Goal: Information Seeking & Learning: Learn about a topic

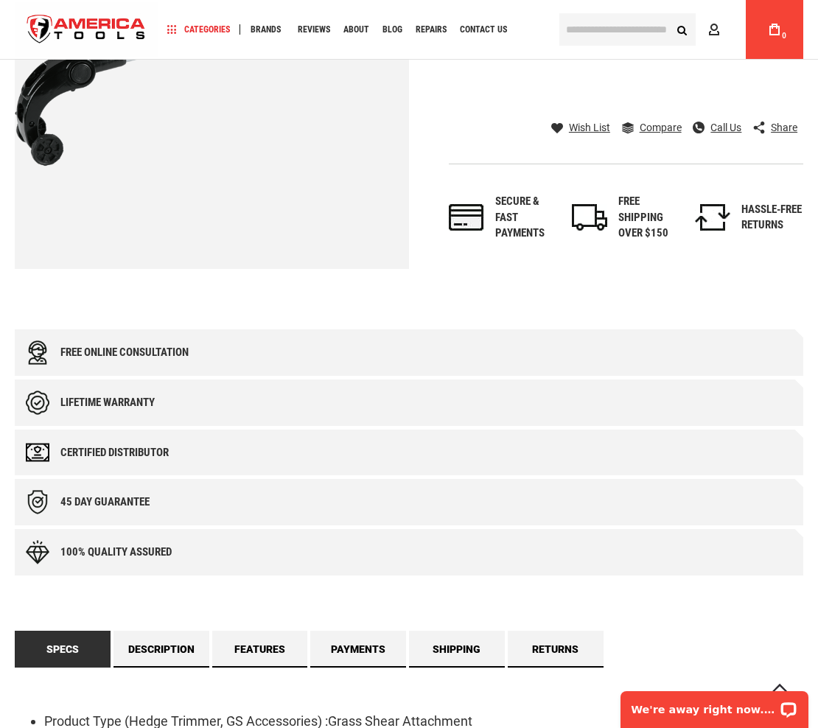
scroll to position [375, 0]
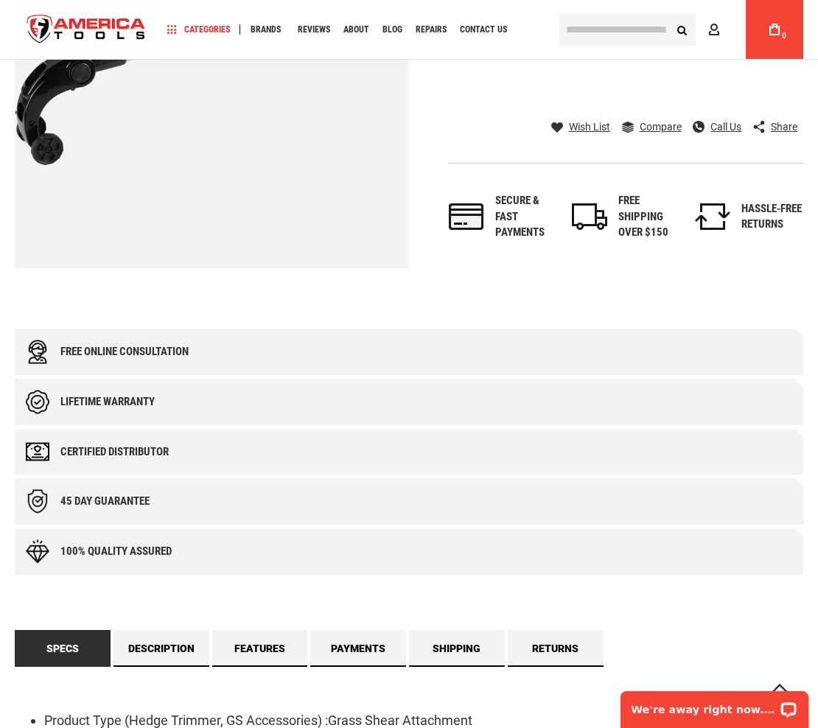
click at [497, 432] on div "Certified Distributor" at bounding box center [409, 452] width 789 height 46
click at [411, 419] on div "Lifetime warranty" at bounding box center [409, 402] width 789 height 46
click at [155, 399] on div "Lifetime warranty" at bounding box center [107, 402] width 94 height 13
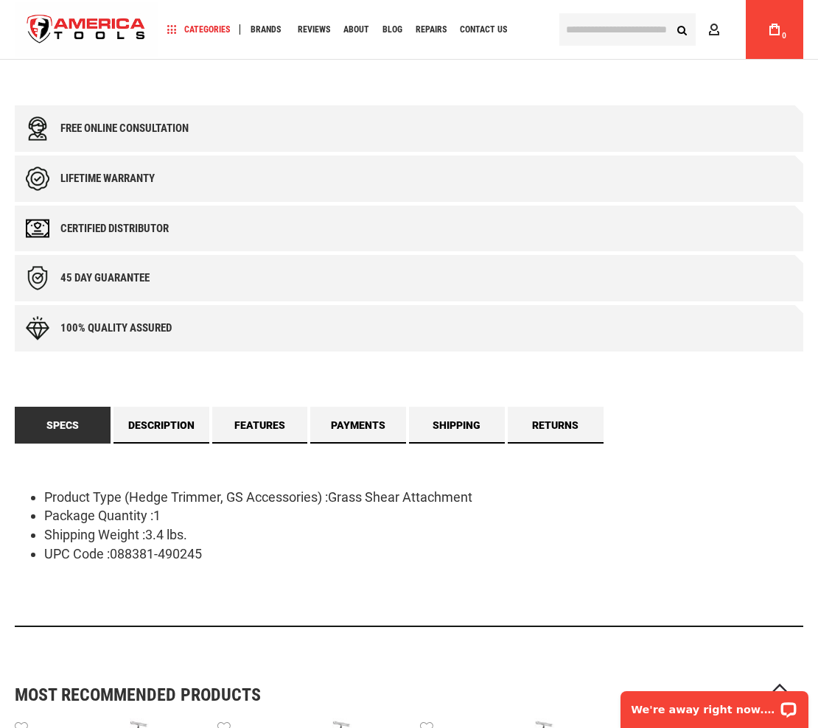
scroll to position [599, 0]
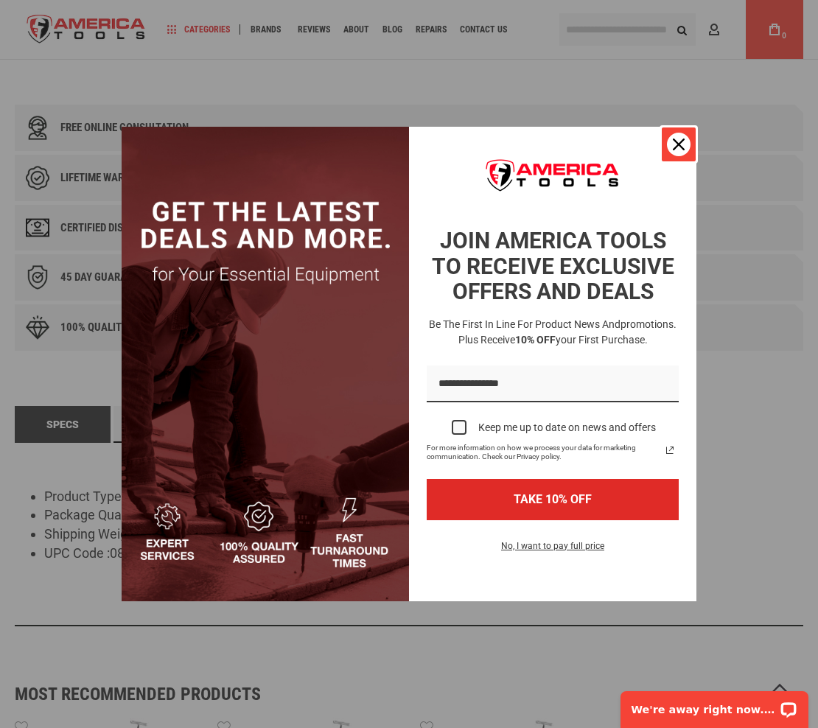
click at [683, 139] on icon "close icon" at bounding box center [679, 145] width 12 height 12
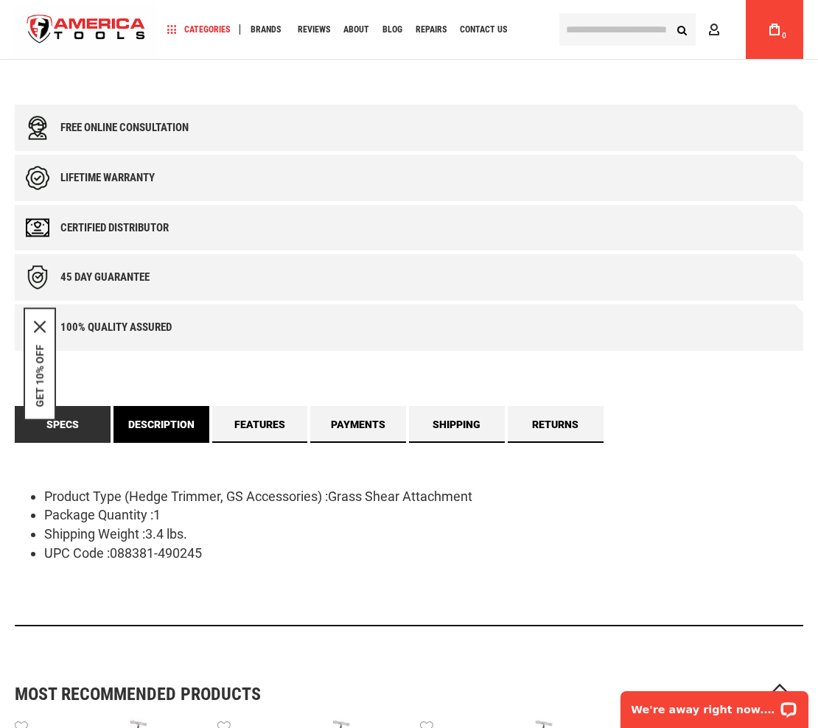
click at [172, 428] on link "Description" at bounding box center [162, 424] width 96 height 37
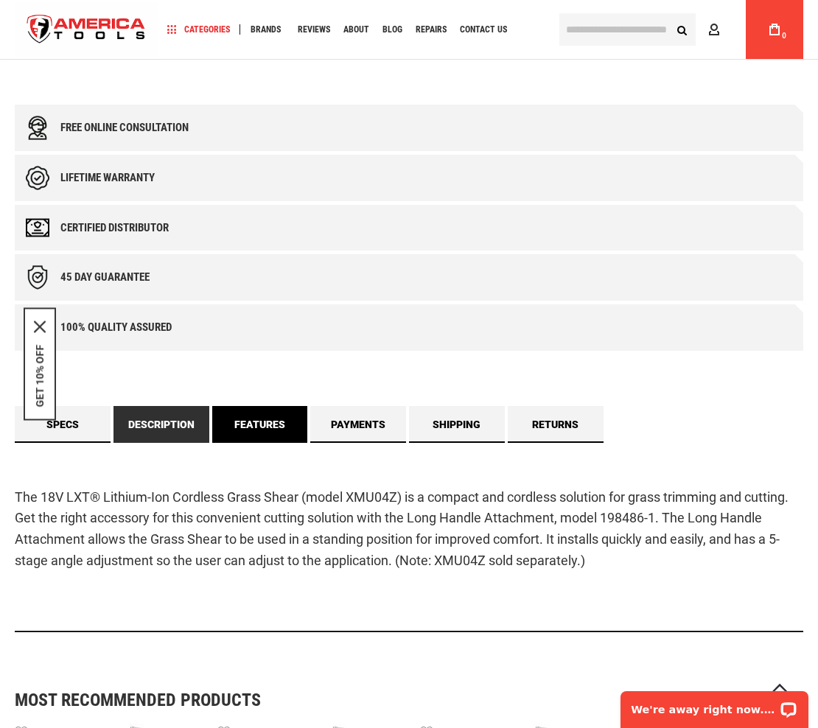
click at [245, 415] on link "Features" at bounding box center [260, 424] width 96 height 37
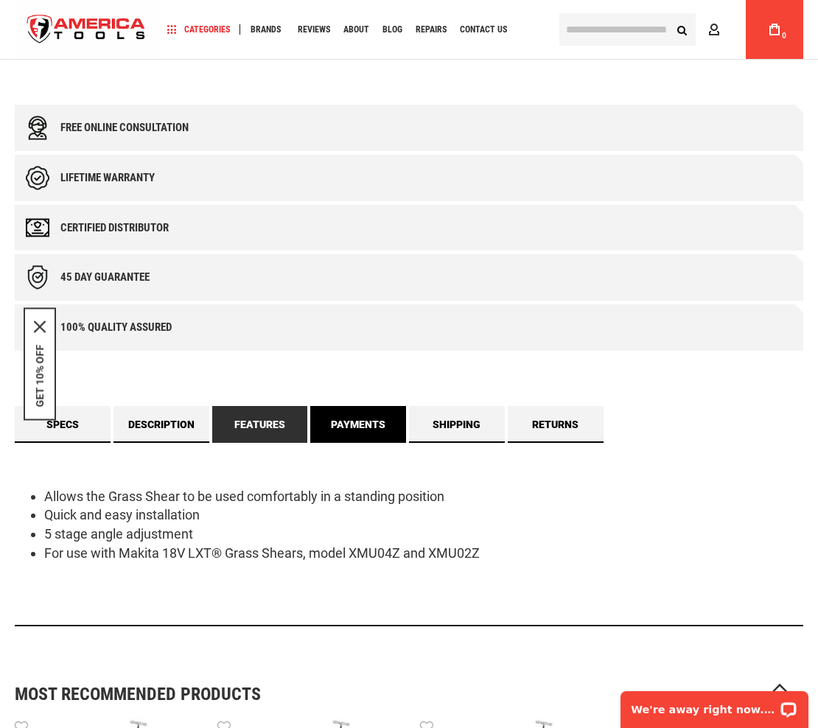
click at [360, 427] on link "Payments" at bounding box center [358, 424] width 96 height 37
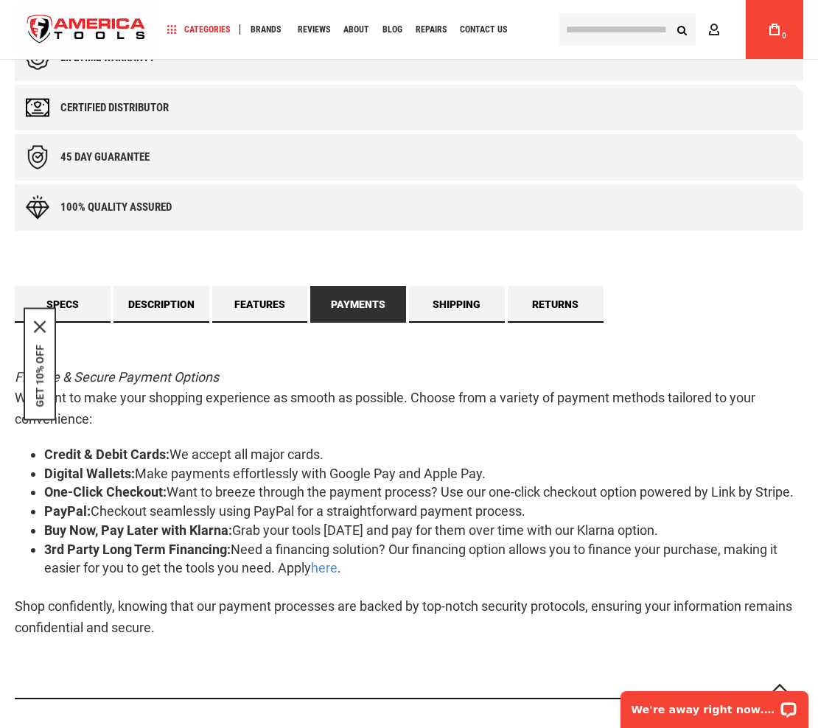
scroll to position [720, 0]
click at [458, 300] on link "Shipping" at bounding box center [457, 303] width 96 height 37
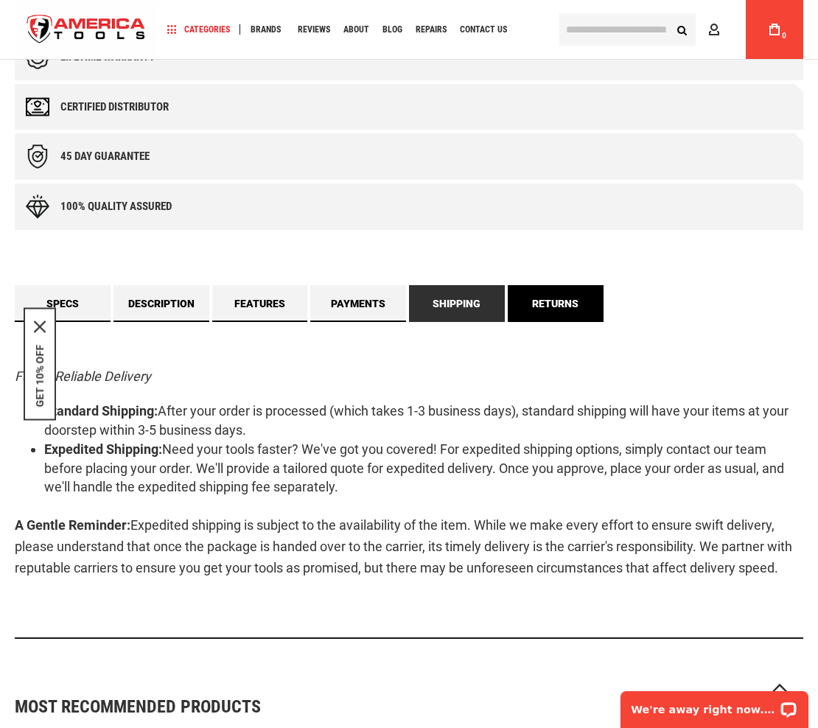
click at [545, 300] on link "Returns" at bounding box center [556, 303] width 96 height 37
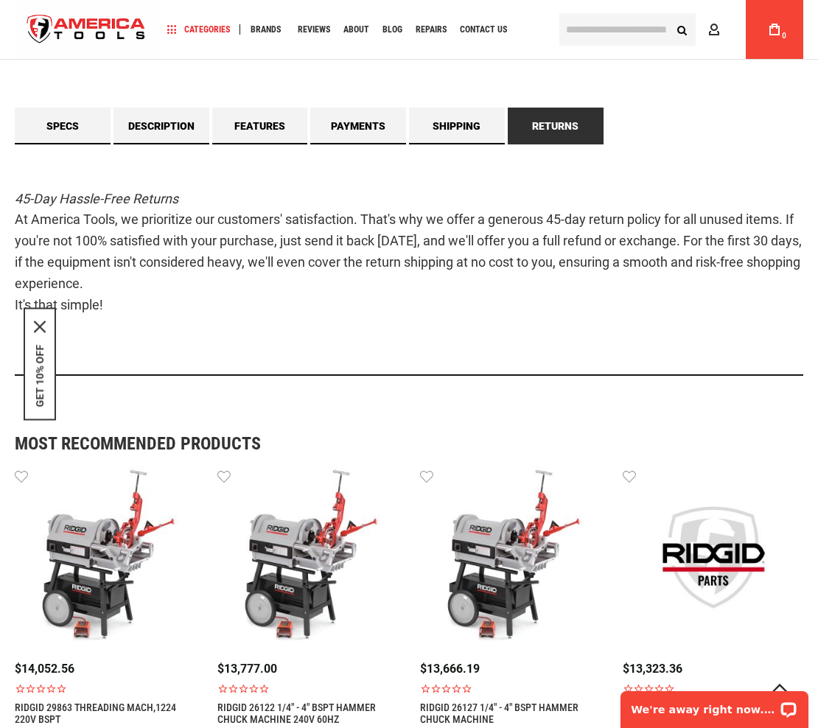
scroll to position [899, 0]
